Goal: Find specific page/section: Find specific page/section

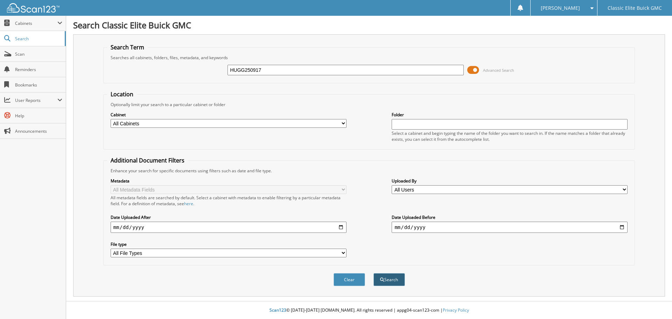
type input "HUGG250917"
click at [377, 282] on button "Search" at bounding box center [388, 279] width 31 height 13
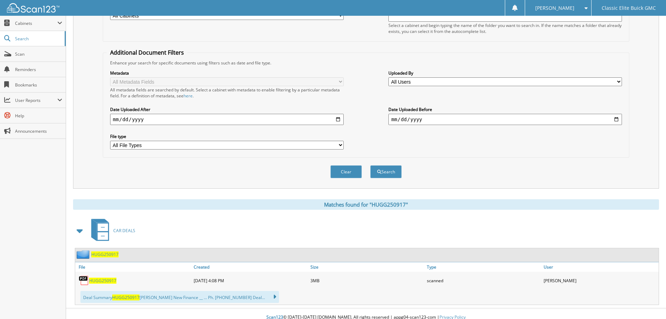
scroll to position [115, 0]
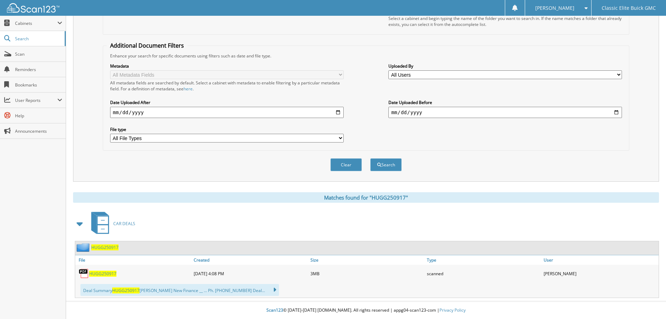
click at [98, 272] on span "HUGG250917" at bounding box center [102, 273] width 27 height 6
click at [105, 272] on span "HUGG250917" at bounding box center [102, 273] width 27 height 6
click at [93, 274] on span "HUGG250917" at bounding box center [102, 273] width 27 height 6
